Goal: Transaction & Acquisition: Download file/media

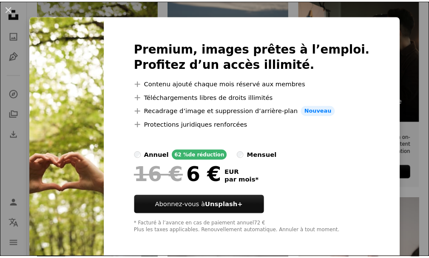
scroll to position [15, 0]
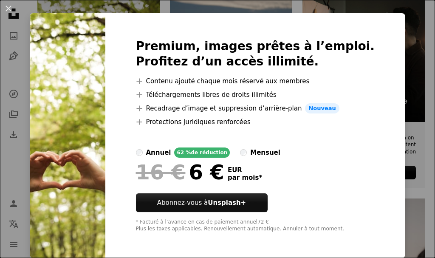
click at [407, 102] on div "An X shape Premium, images prêtes à l’emploi. Profitez d’un accès illimité. A p…" at bounding box center [217, 129] width 435 height 258
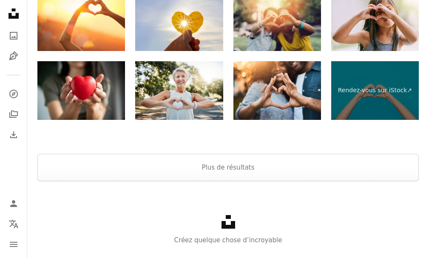
scroll to position [1478, 0]
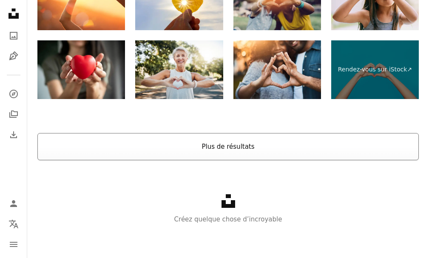
click at [226, 147] on button "Plus de résultats" at bounding box center [227, 146] width 381 height 27
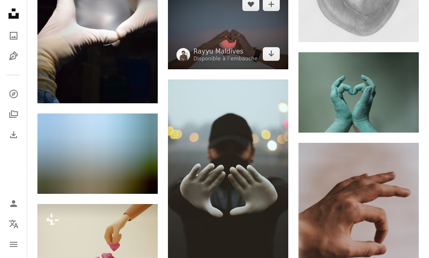
scroll to position [4402, 0]
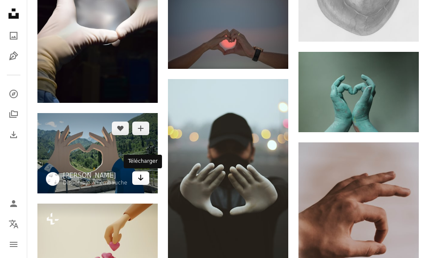
click at [142, 178] on icon "Arrow pointing down" at bounding box center [140, 178] width 7 height 10
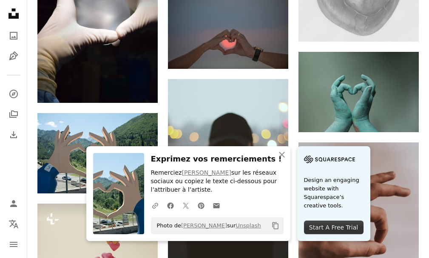
click at [328, 221] on div "Start A Free Trial" at bounding box center [334, 228] width 60 height 14
click at [282, 151] on icon "An X shape" at bounding box center [282, 155] width 10 height 10
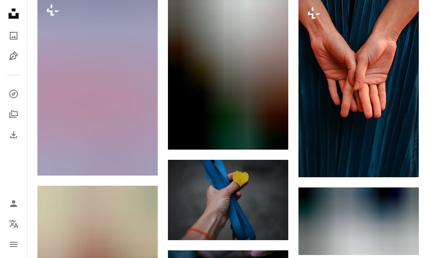
scroll to position [9207, 0]
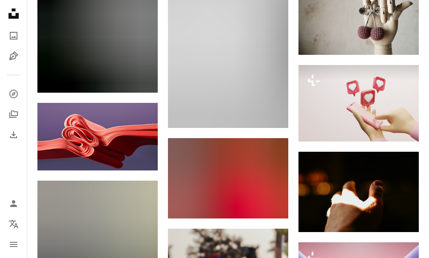
scroll to position [10568, 0]
